Goal: Check status: Check status

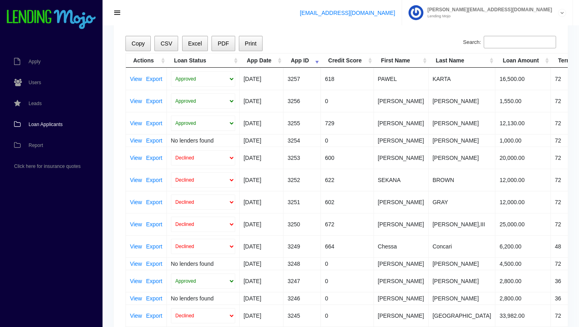
scroll to position [50, 0]
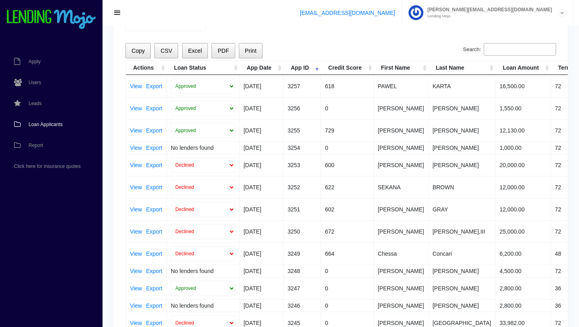
click at [512, 44] on input "Search:" at bounding box center [520, 49] width 72 height 13
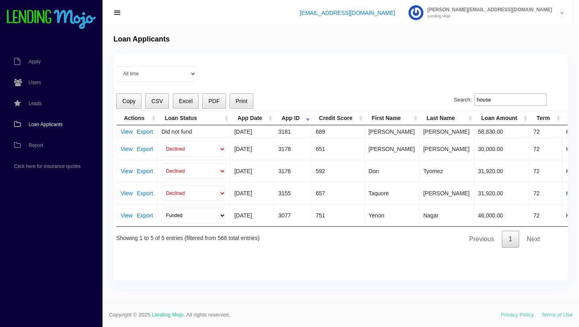
scroll to position [0, 2]
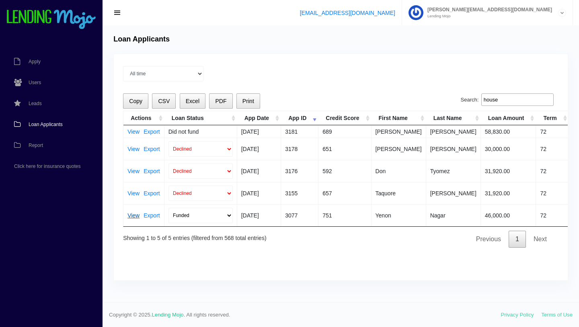
type input "house"
click at [135, 214] on link "View" at bounding box center [133, 215] width 12 height 6
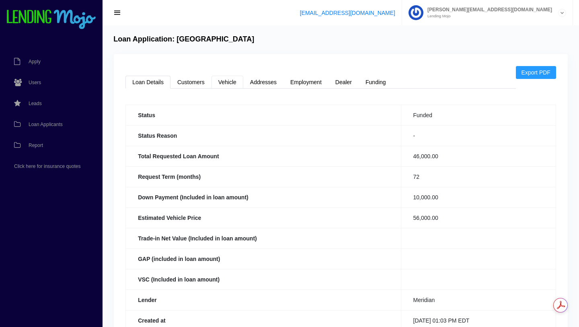
click at [226, 83] on link "Vehicle" at bounding box center [228, 82] width 32 height 13
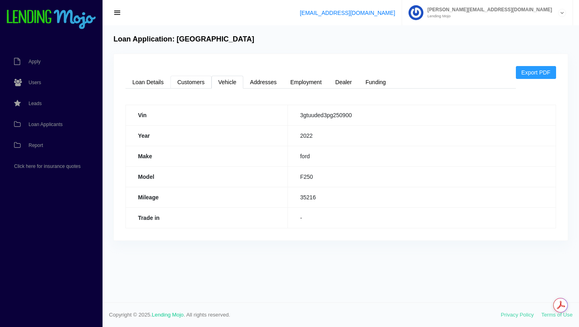
click at [192, 82] on link "Customers" at bounding box center [191, 82] width 41 height 13
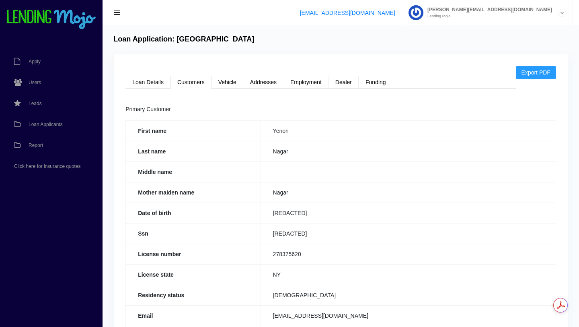
click at [343, 83] on link "Dealer" at bounding box center [344, 82] width 30 height 13
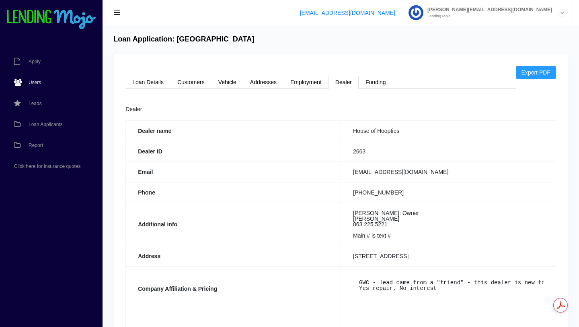
click at [33, 82] on span "Users" at bounding box center [35, 82] width 12 height 5
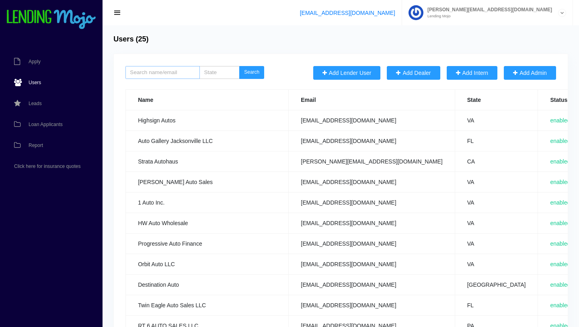
click at [154, 71] on input "search" at bounding box center [162, 72] width 74 height 13
type input "arrive"
click at [239, 66] on button "Search" at bounding box center [251, 72] width 25 height 13
click at [253, 71] on button "Search" at bounding box center [251, 72] width 25 height 13
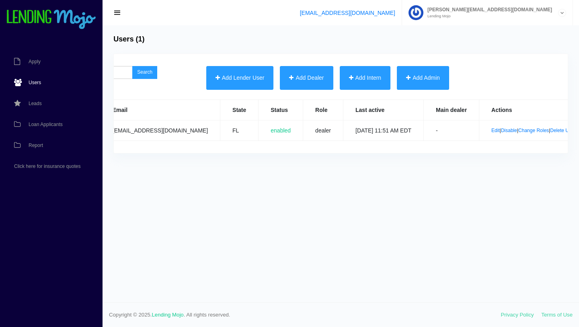
scroll to position [0, 127]
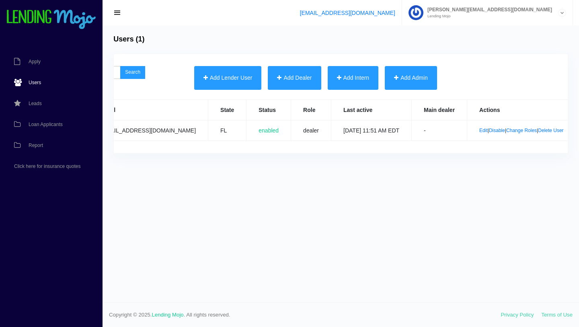
scroll to position [0, 125]
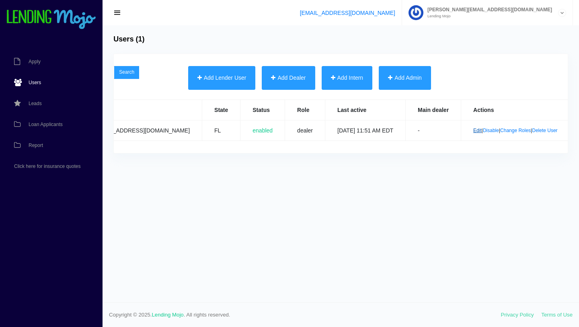
click at [473, 131] on link "Edit" at bounding box center [477, 130] width 8 height 6
click at [43, 126] on span "Loan Applicants" at bounding box center [46, 124] width 34 height 5
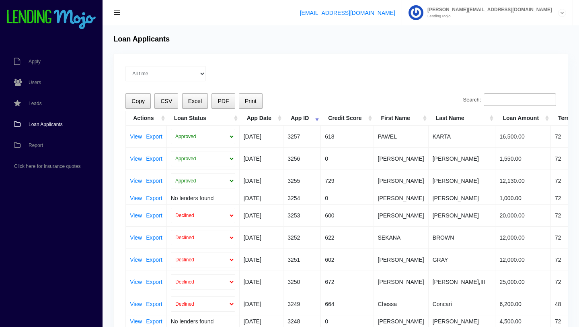
click at [514, 102] on input "Search:" at bounding box center [520, 99] width 72 height 13
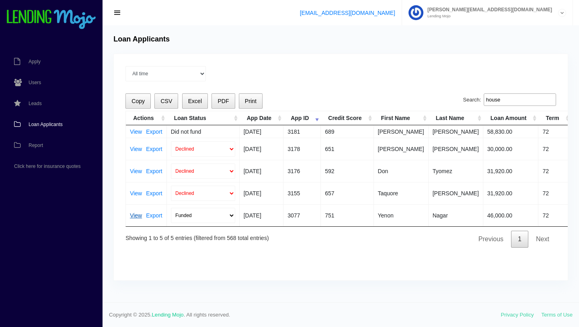
type input "house"
click at [139, 216] on link "View" at bounding box center [136, 215] width 12 height 6
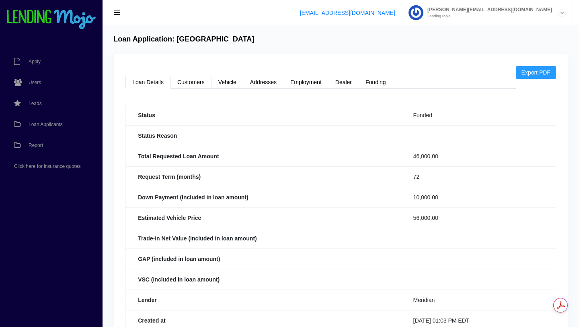
click at [227, 85] on link "Vehicle" at bounding box center [228, 82] width 32 height 13
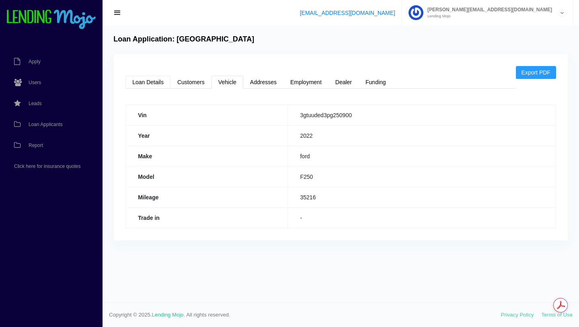
click at [152, 83] on link "Loan Details" at bounding box center [147, 82] width 45 height 13
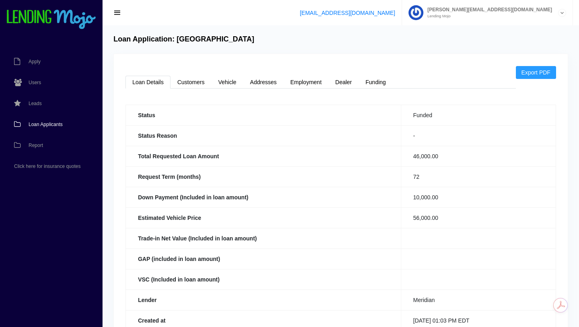
click at [49, 123] on span "Loan Applicants" at bounding box center [46, 124] width 34 height 5
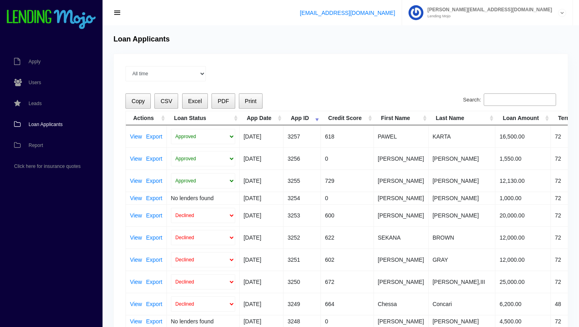
click at [51, 125] on span "Loan Applicants" at bounding box center [46, 124] width 34 height 5
